Goal: Find specific page/section: Find specific page/section

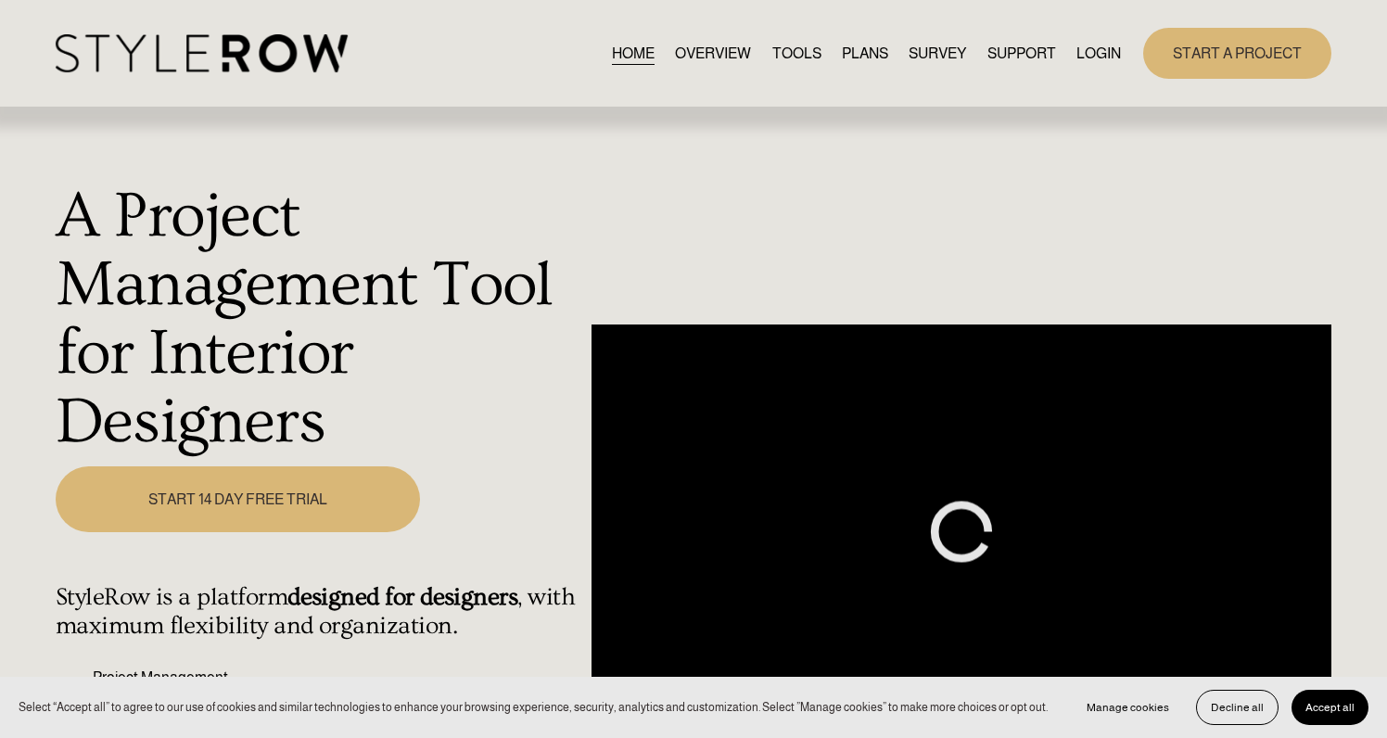
click at [1098, 49] on link "LOGIN" at bounding box center [1099, 53] width 45 height 25
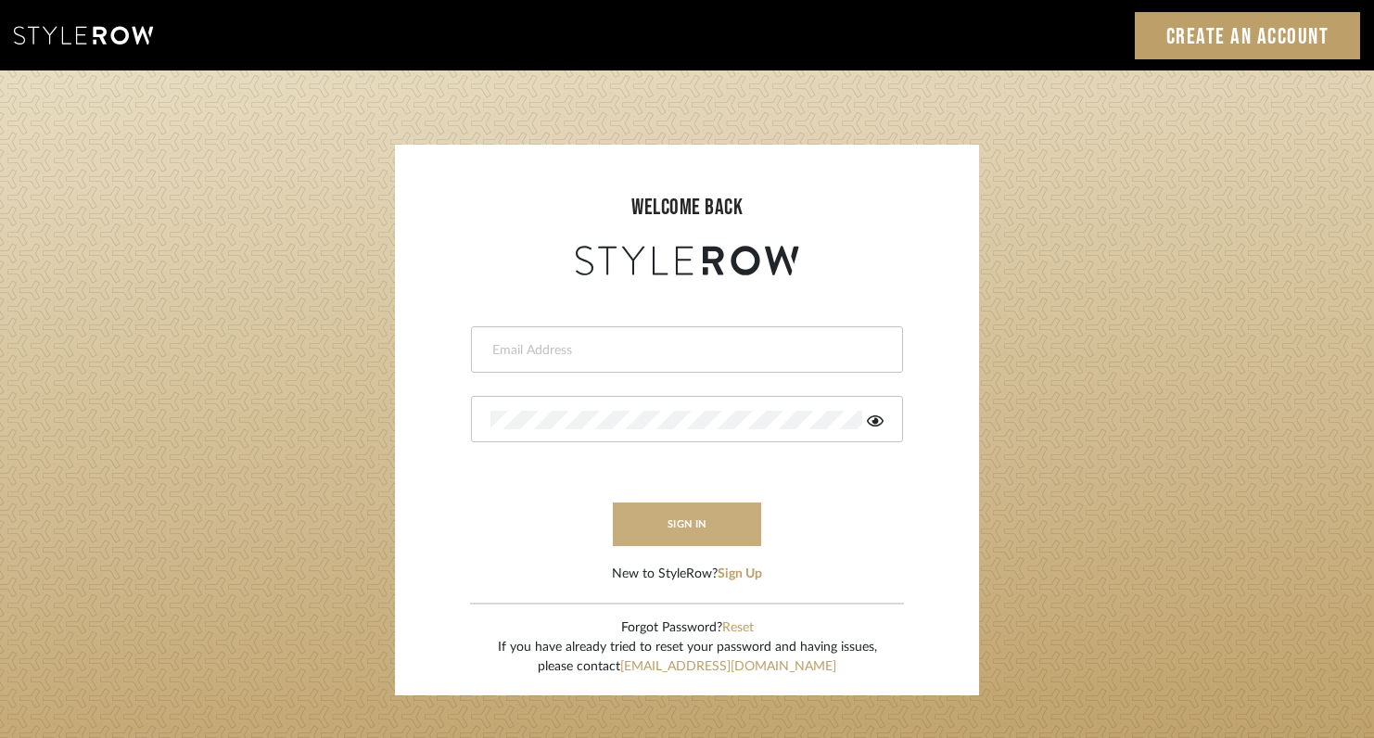
type input "[EMAIL_ADDRESS][DOMAIN_NAME]"
click at [668, 534] on button "sign in" at bounding box center [687, 525] width 148 height 44
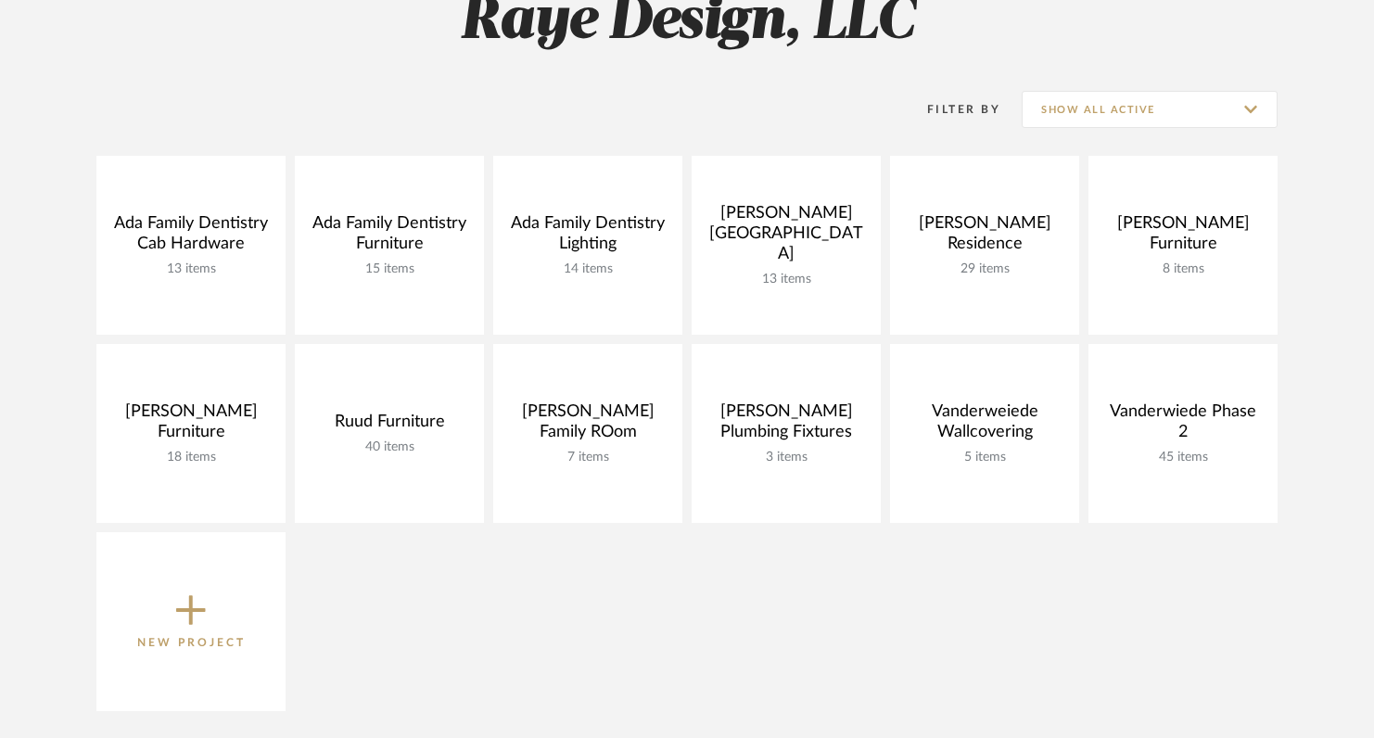
scroll to position [306, 0]
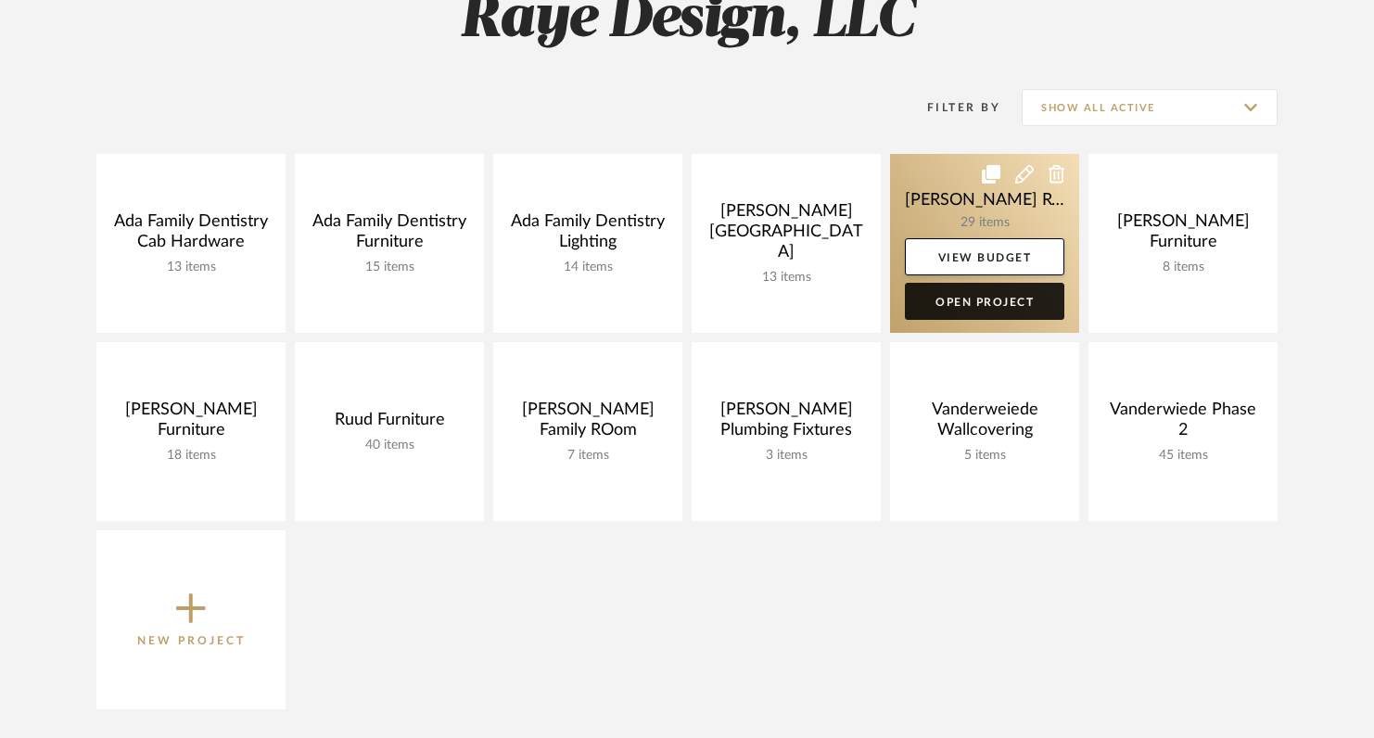
click at [970, 308] on link "Open Project" at bounding box center [985, 301] width 160 height 37
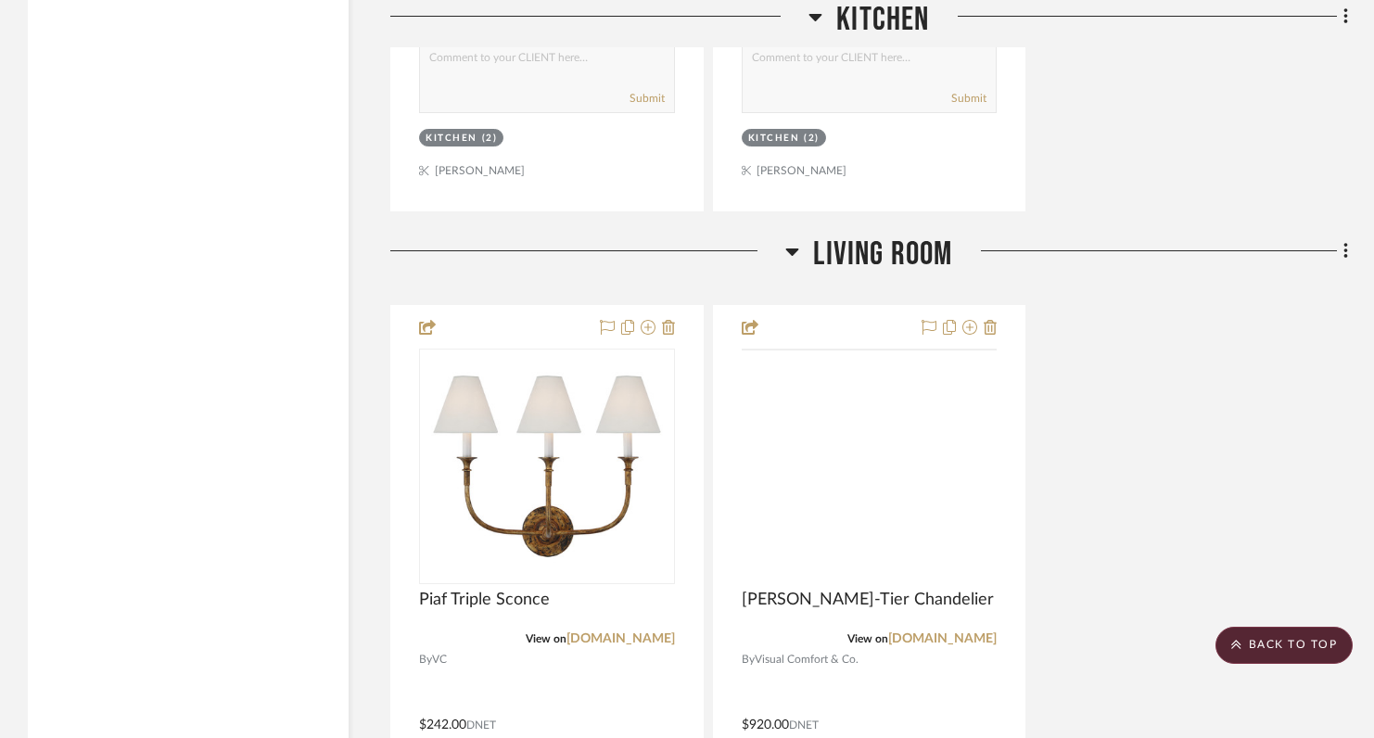
scroll to position [13004, 0]
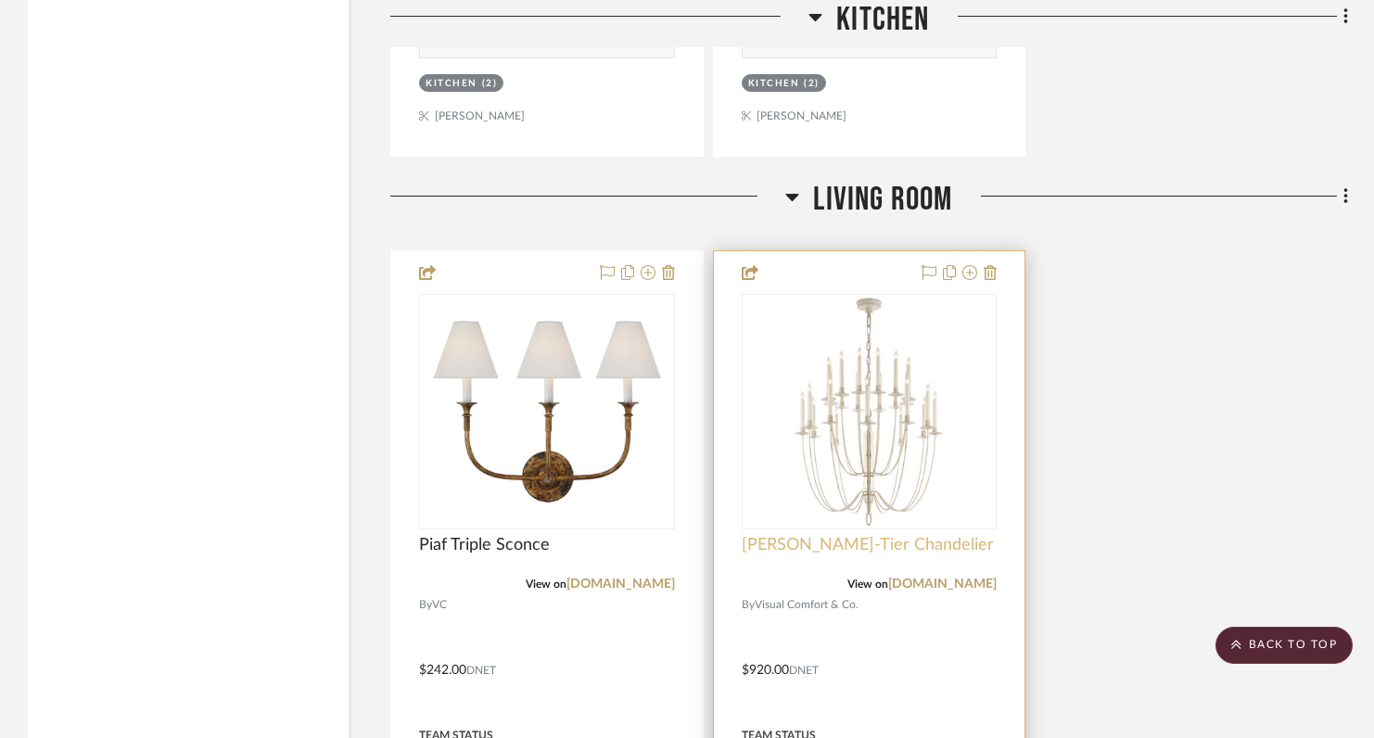
click at [863, 535] on span "Erika Two-Tier Chandelier" at bounding box center [868, 545] width 252 height 20
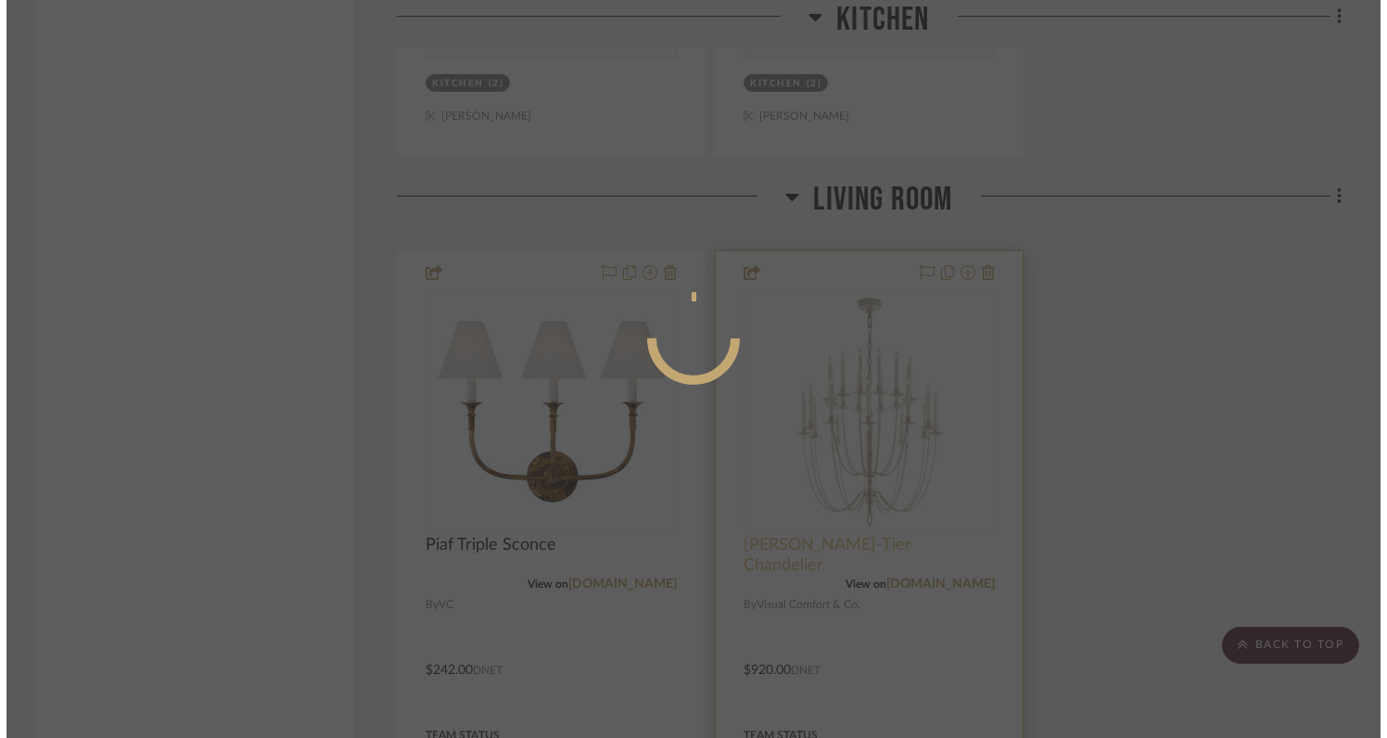
scroll to position [0, 0]
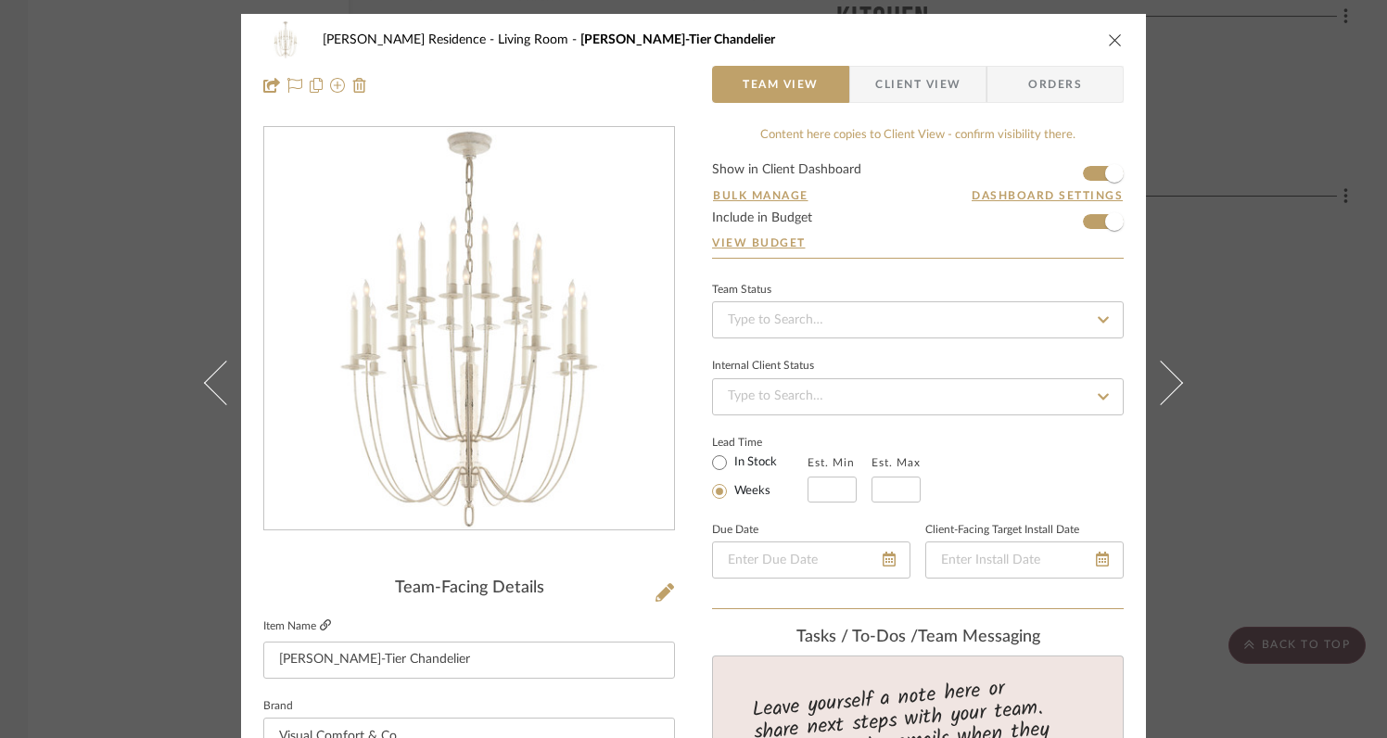
click at [320, 625] on icon at bounding box center [325, 625] width 11 height 11
click at [1108, 38] on icon "close" at bounding box center [1115, 39] width 15 height 15
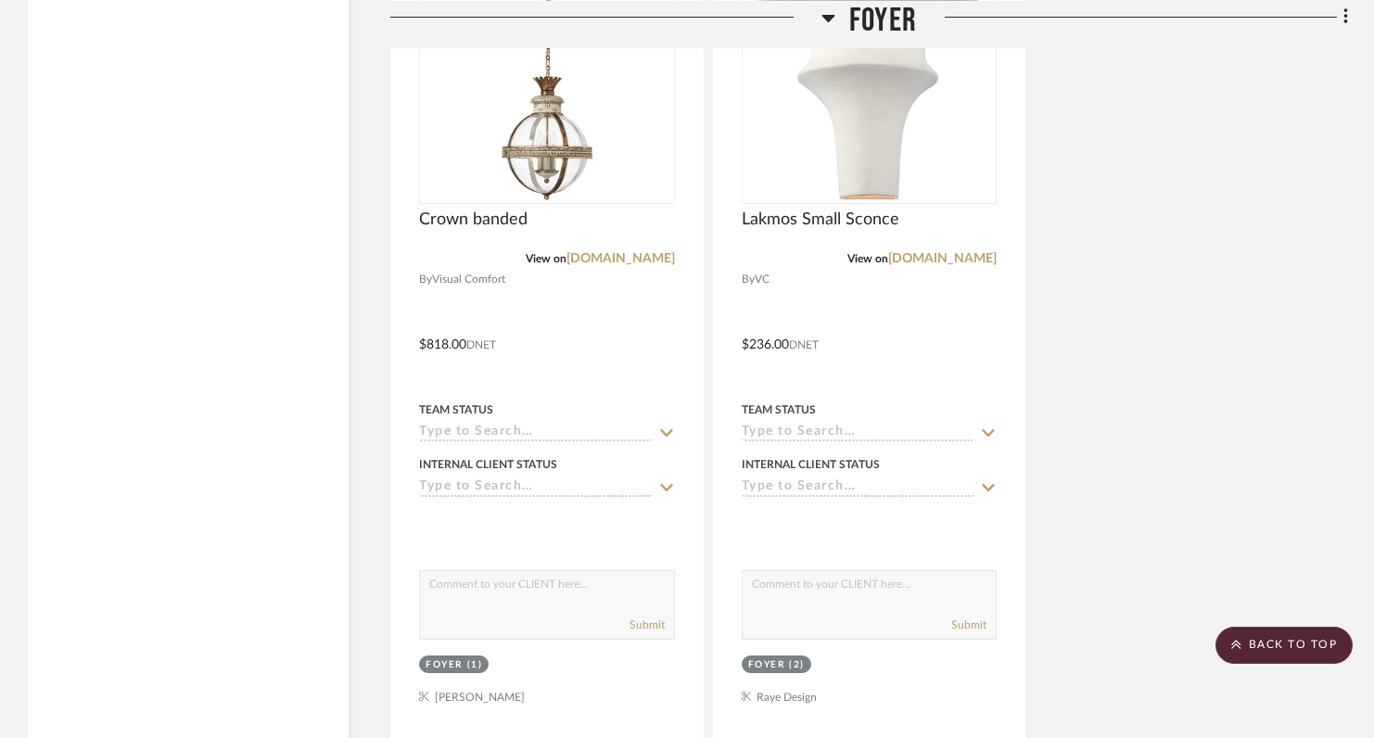
scroll to position [15204, 0]
